Goal: Task Accomplishment & Management: Manage account settings

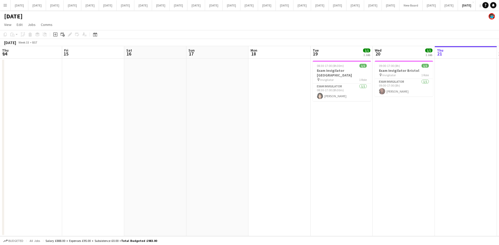
scroll to position [0, 112]
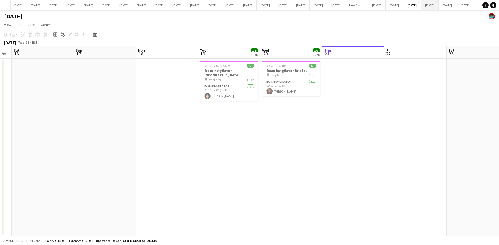
click at [421, 4] on button "[DATE] Close" at bounding box center [430, 5] width 18 height 10
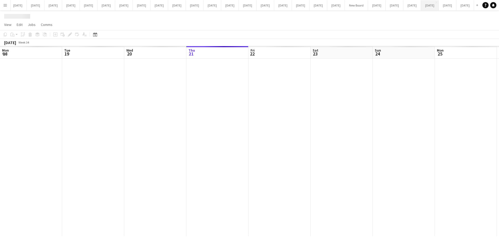
scroll to position [0, 124]
click at [9, 23] on span "View" at bounding box center [7, 24] width 7 height 5
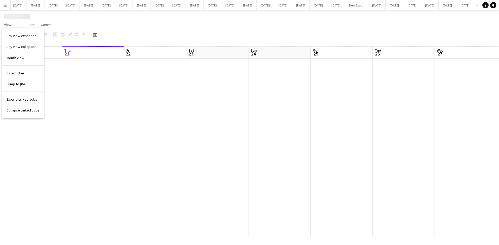
drag, startPoint x: 18, startPoint y: 71, endPoint x: 21, endPoint y: 71, distance: 3.1
click at [18, 71] on span "Date picker" at bounding box center [15, 73] width 18 height 5
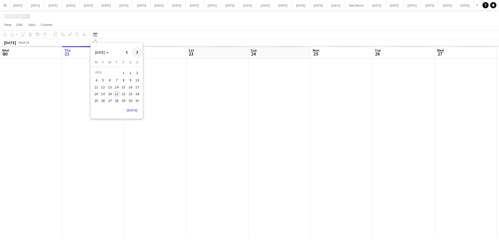
click at [139, 52] on span "Next month" at bounding box center [137, 52] width 10 height 10
click at [110, 94] on span "17" at bounding box center [110, 93] width 6 height 6
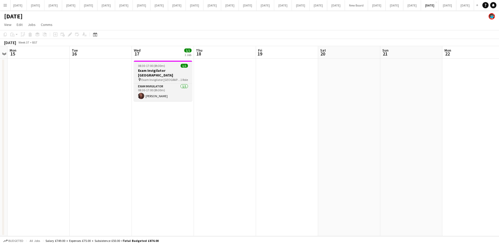
click at [153, 69] on h3 "Exam Invigilator [GEOGRAPHIC_DATA]" at bounding box center [163, 72] width 58 height 9
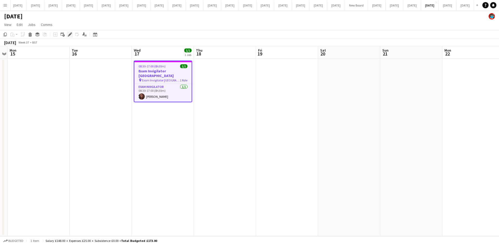
click at [69, 33] on icon "Edit" at bounding box center [70, 34] width 4 height 4
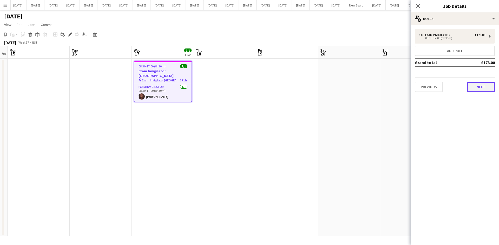
click at [476, 86] on button "Next" at bounding box center [480, 87] width 28 height 10
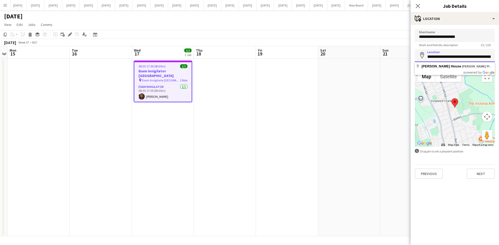
scroll to position [0, 27]
drag, startPoint x: 427, startPoint y: 56, endPoint x: 498, endPoint y: 54, distance: 71.2
click at [498, 54] on form "**********" at bounding box center [454, 104] width 88 height 150
click at [386, 145] on app-date-cell at bounding box center [411, 148] width 62 height 178
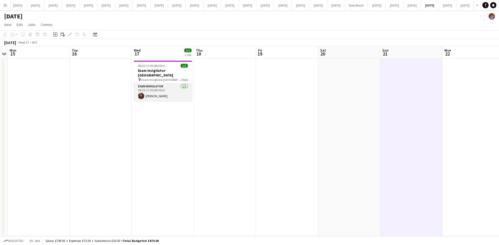
click at [159, 89] on app-card-role "Exam Invigilator [DATE] 08:30-17:00 (8h30m) [PERSON_NAME]" at bounding box center [163, 93] width 58 height 18
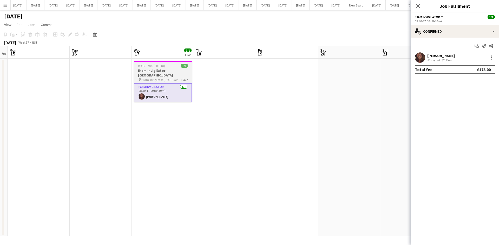
click at [159, 78] on span "Exam Invigilator [GEOGRAPHIC_DATA]" at bounding box center [160, 80] width 39 height 4
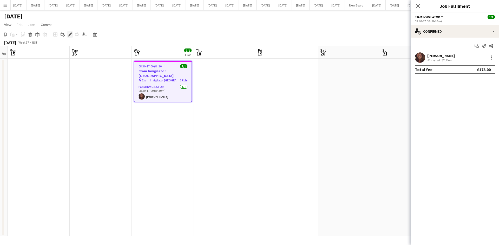
click at [69, 33] on icon "Edit" at bounding box center [70, 34] width 4 height 4
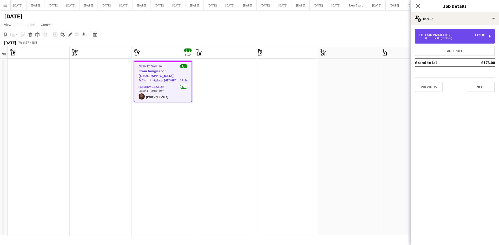
click at [422, 36] on div "1 x" at bounding box center [422, 35] width 6 height 4
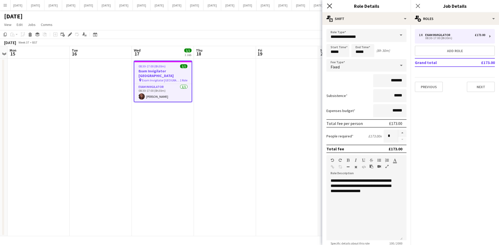
click at [331, 7] on icon at bounding box center [329, 5] width 5 height 5
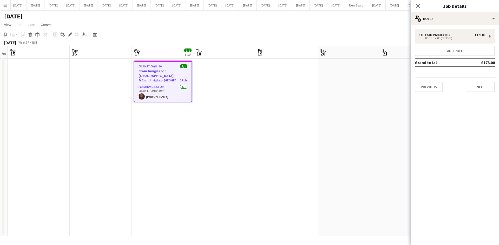
click at [6, 4] on app-icon "Menu" at bounding box center [5, 5] width 4 height 4
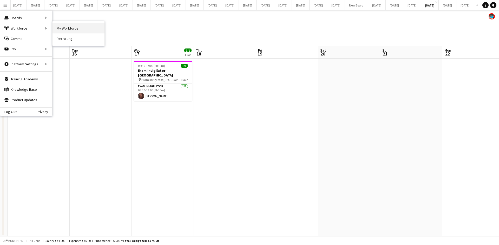
click at [77, 29] on link "My Workforce" at bounding box center [78, 28] width 52 height 10
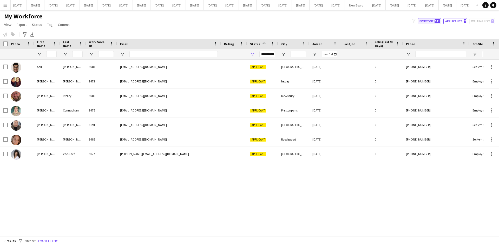
click at [426, 19] on button "Everyone 511" at bounding box center [429, 21] width 24 height 6
type input "**********"
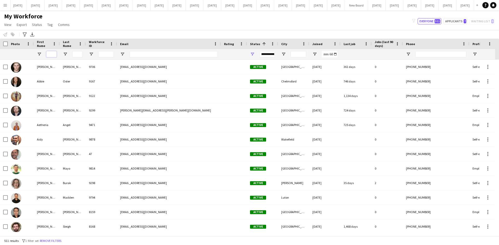
click at [54, 54] on input "First Name Filter Input" at bounding box center [51, 54] width 10 height 6
type input "*****"
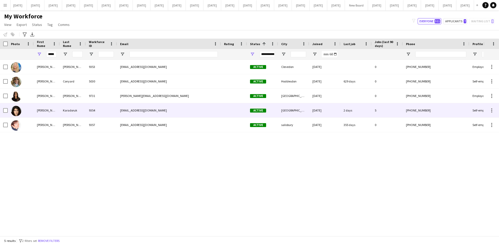
click at [38, 108] on div "[PERSON_NAME]" at bounding box center [47, 110] width 26 height 14
